Goal: Transaction & Acquisition: Purchase product/service

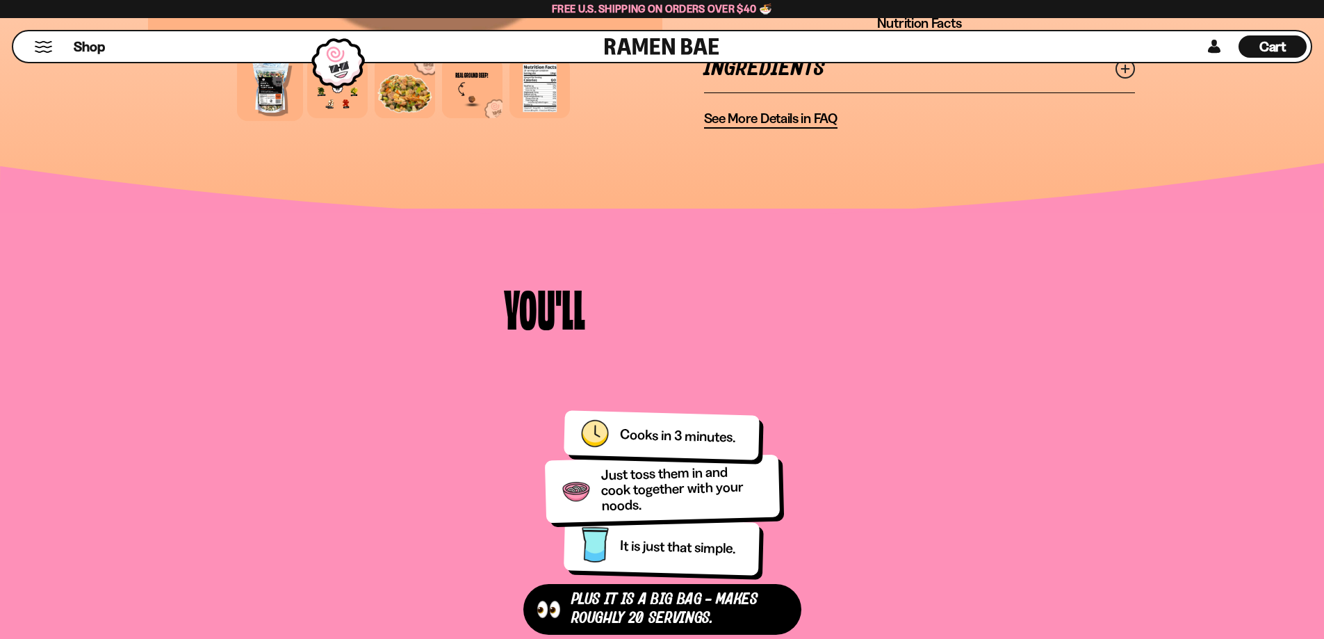
scroll to position [1349, 0]
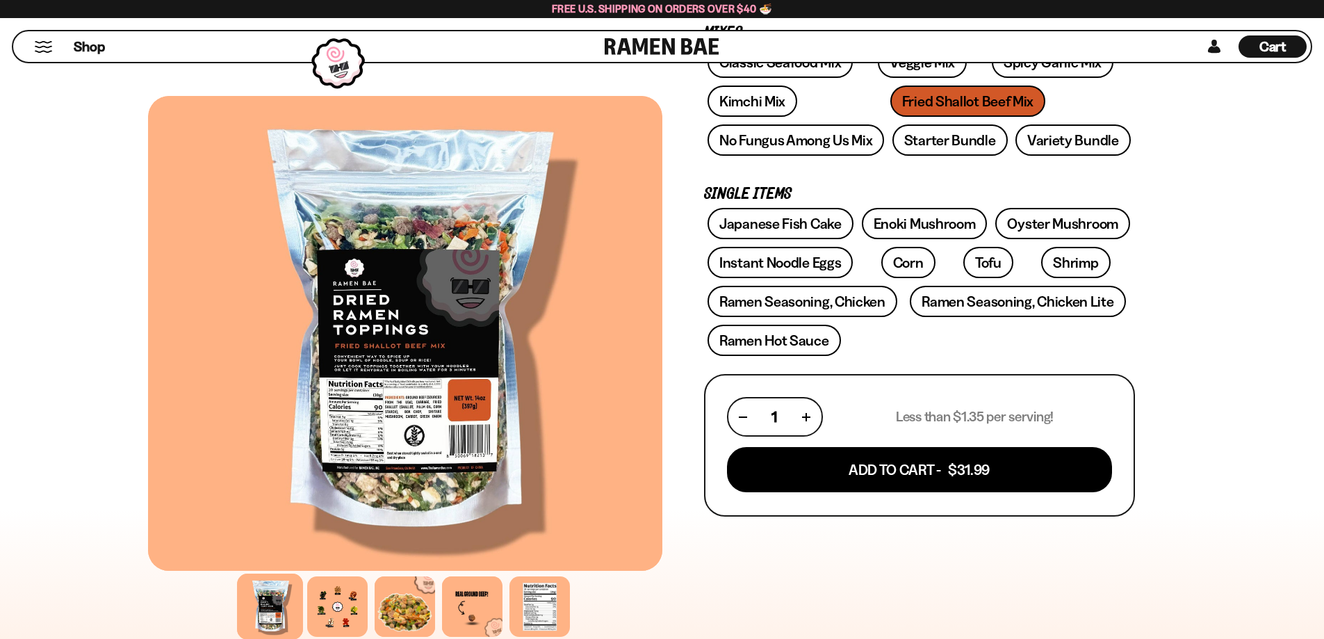
scroll to position [278, 0]
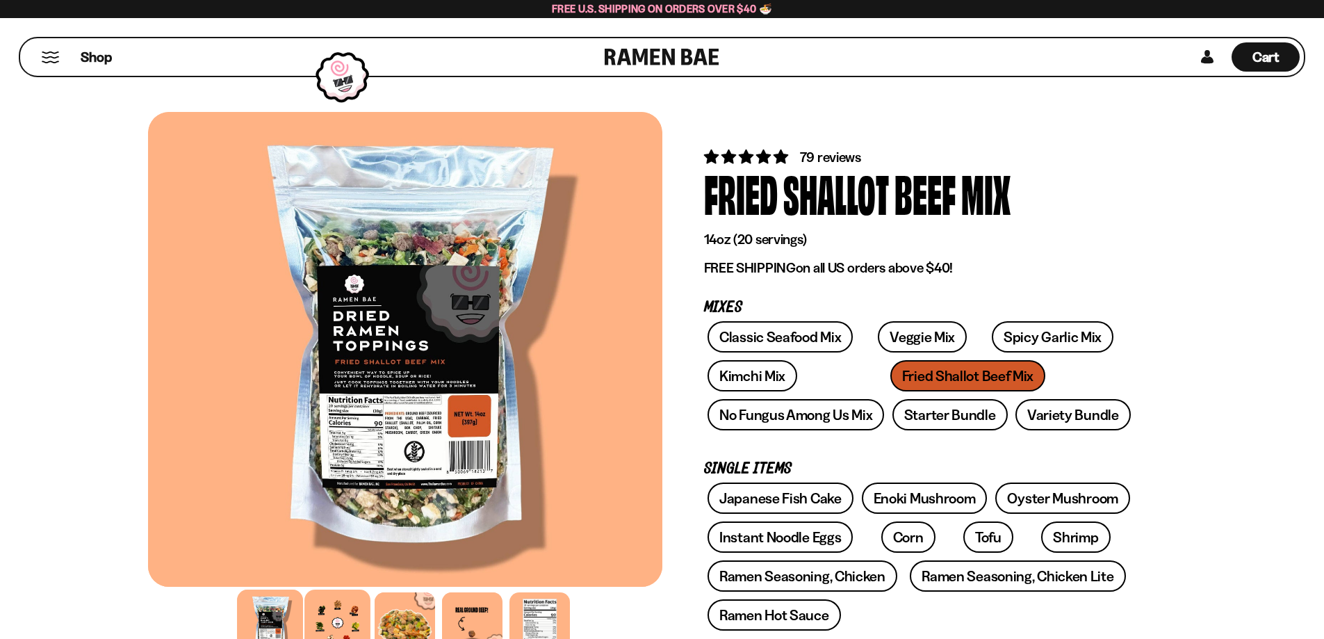
click at [341, 617] on div at bounding box center [337, 622] width 66 height 66
